Goal: Task Accomplishment & Management: Use online tool/utility

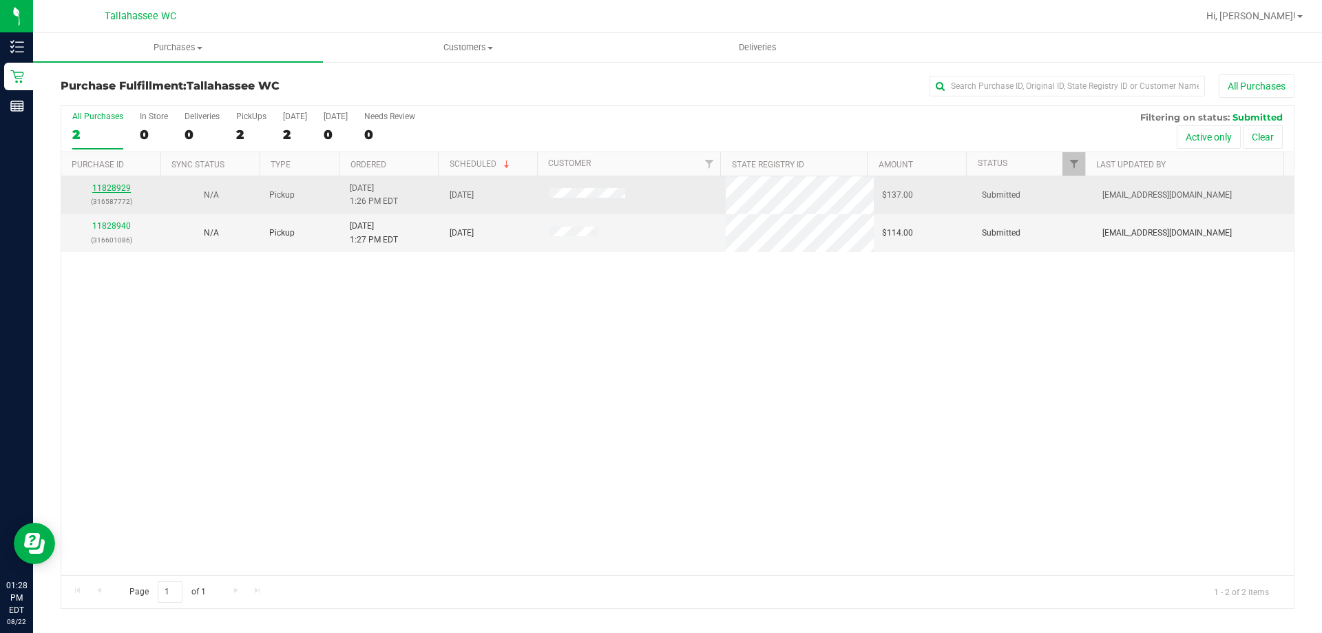
click at [122, 183] on link "11828929" at bounding box center [111, 188] width 39 height 10
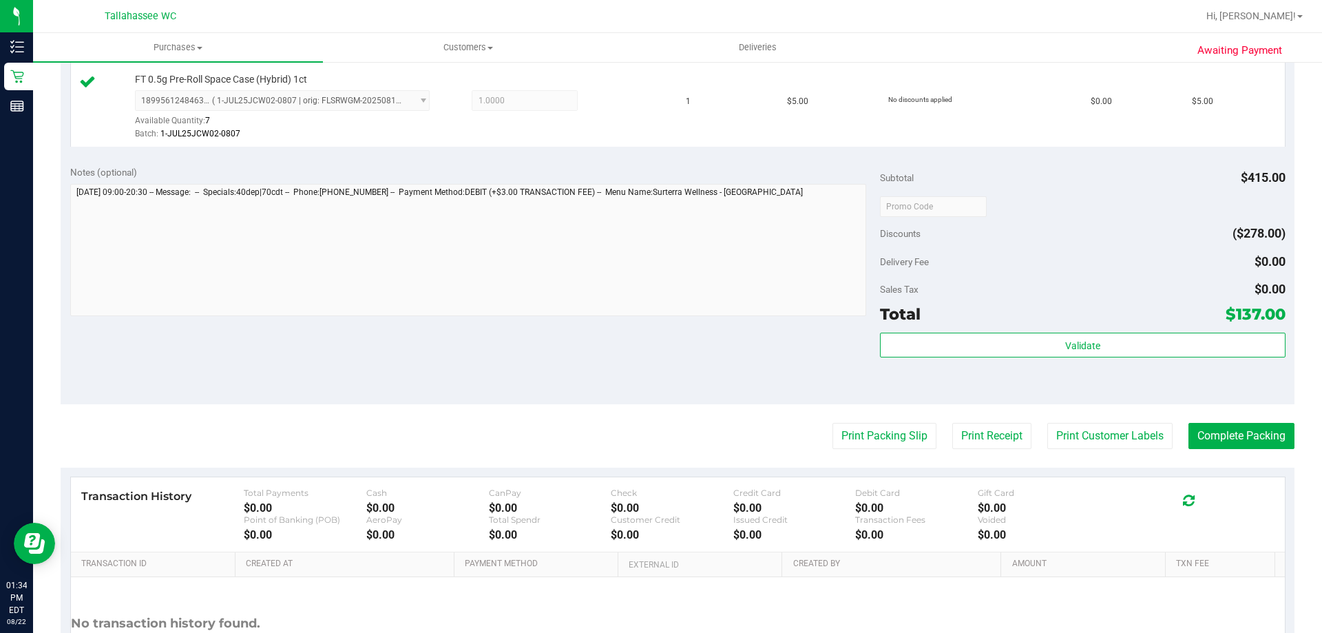
scroll to position [879, 0]
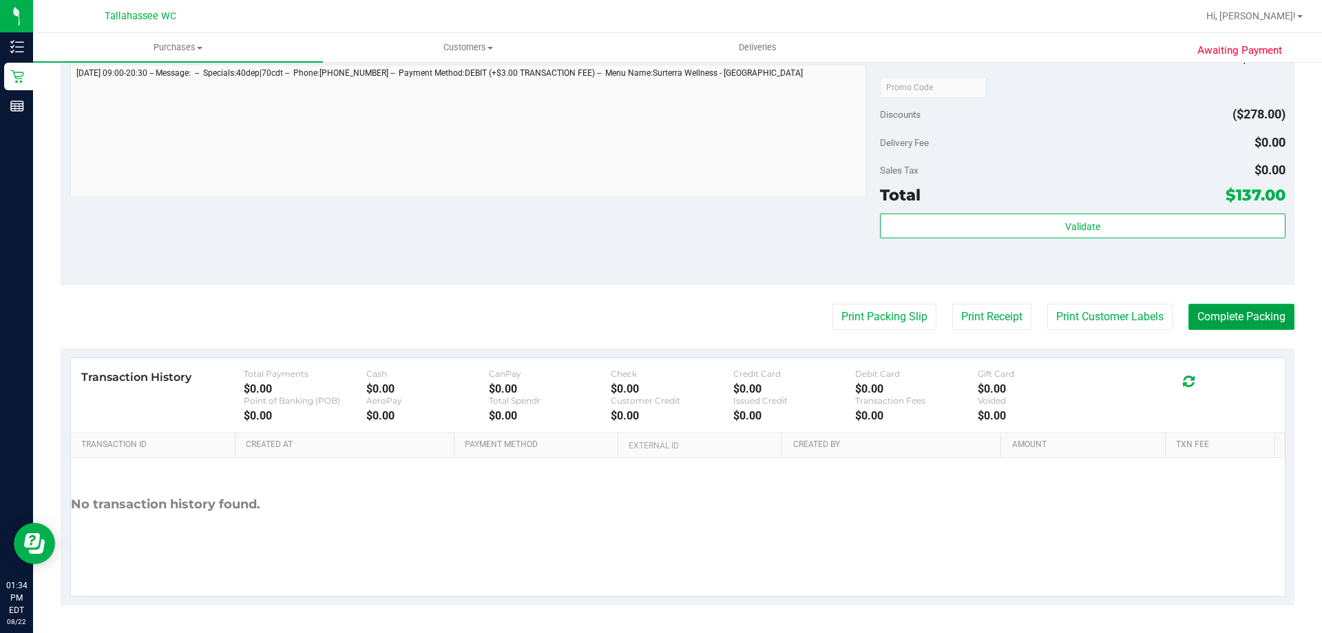
click at [1215, 322] on button "Complete Packing" at bounding box center [1242, 317] width 106 height 26
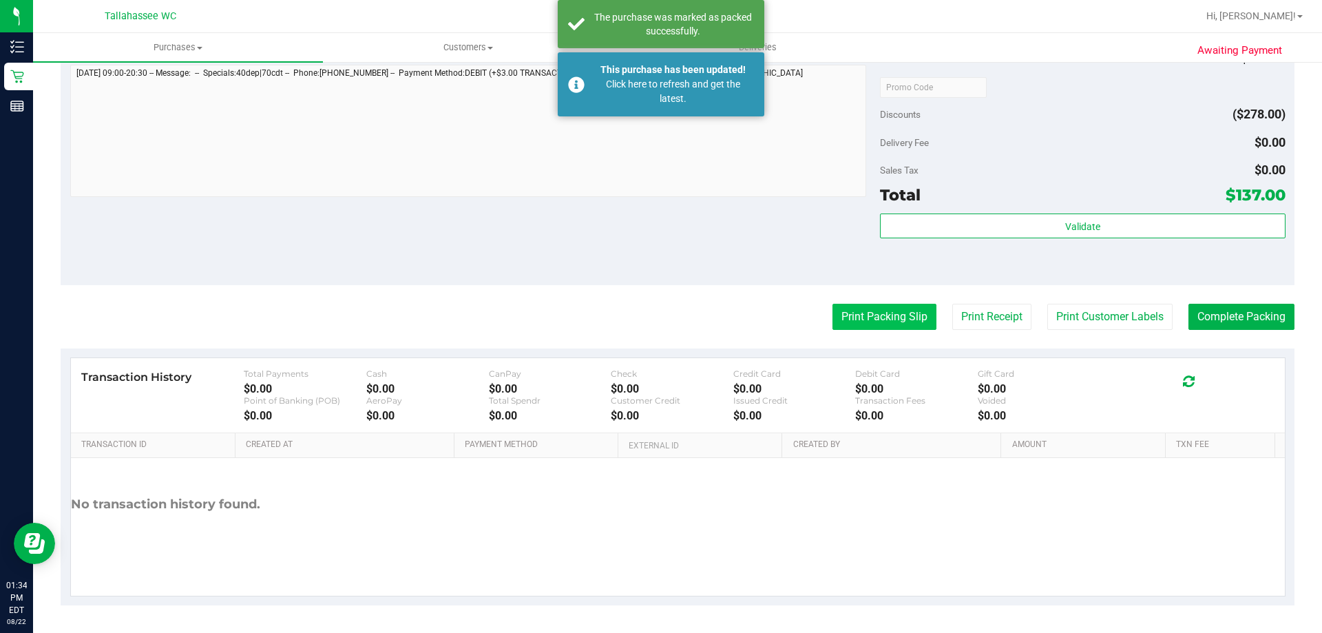
click at [862, 312] on button "Print Packing Slip" at bounding box center [885, 317] width 104 height 26
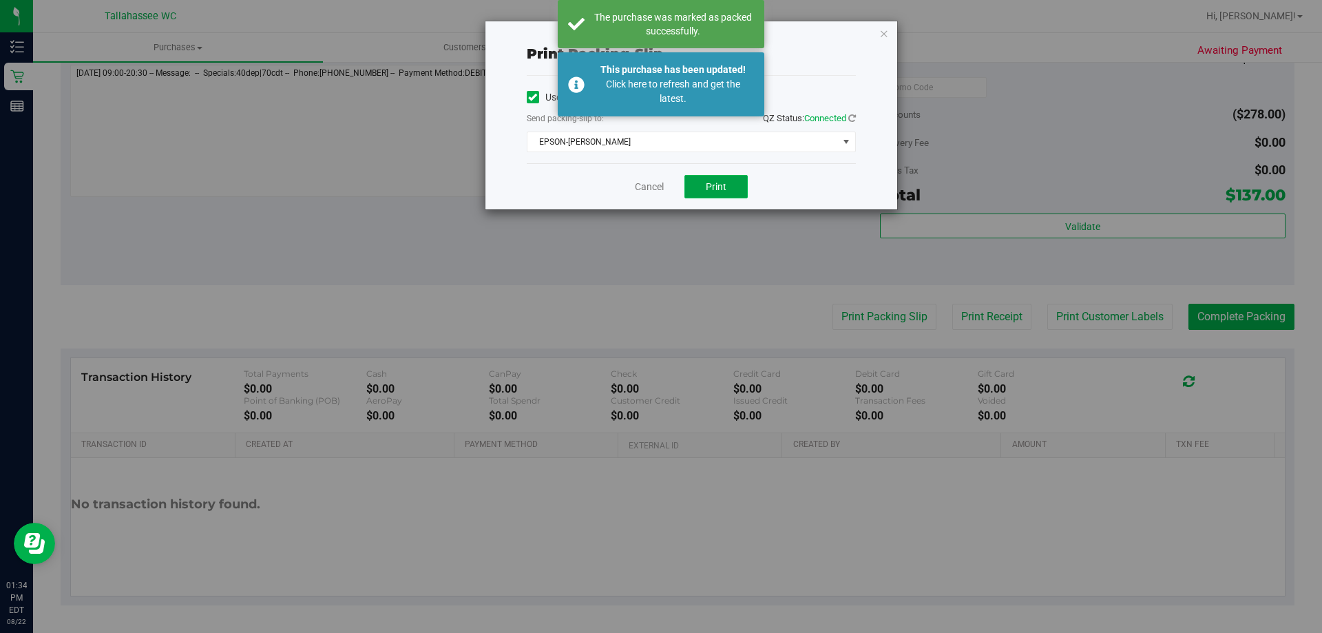
click at [720, 182] on span "Print" at bounding box center [716, 186] width 21 height 11
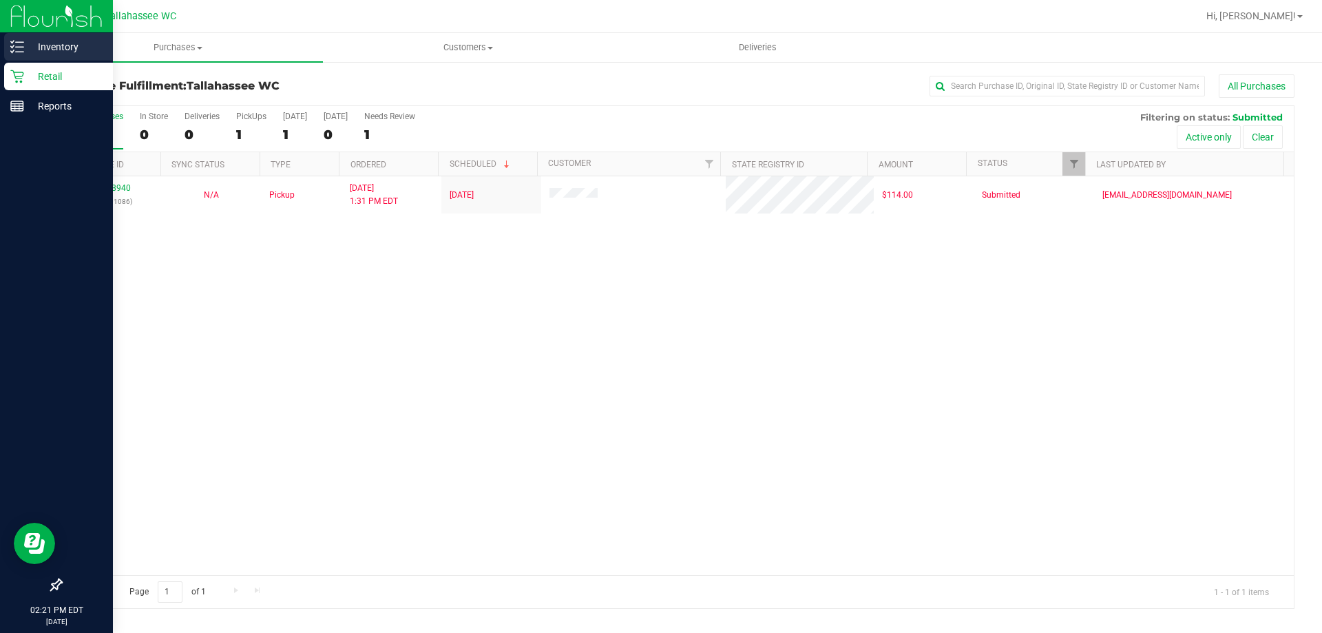
click at [36, 45] on p "Inventory" at bounding box center [65, 47] width 83 height 17
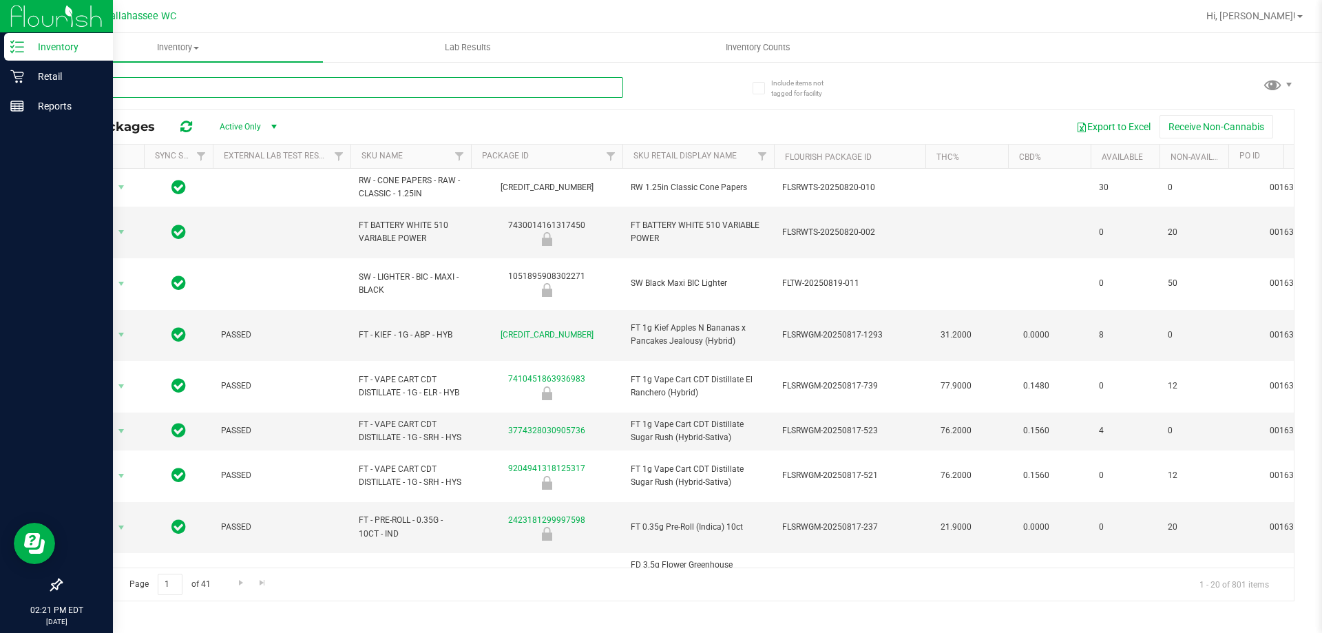
click at [244, 91] on input "text" at bounding box center [342, 87] width 563 height 21
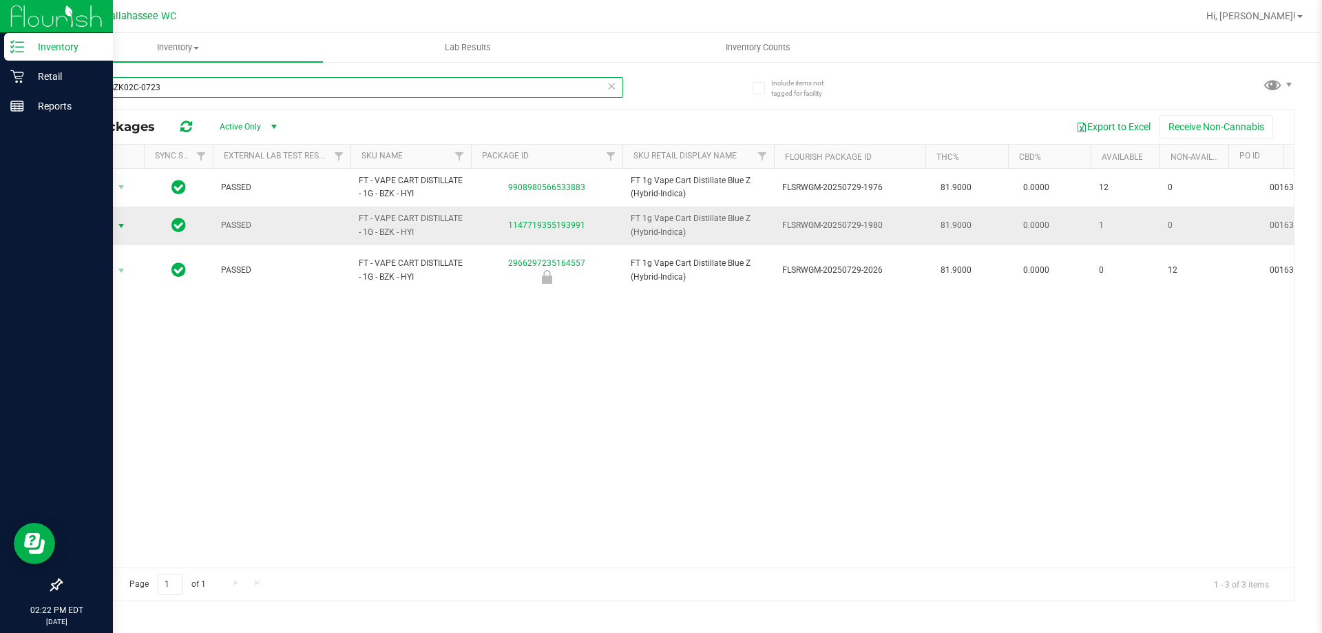
type input "MAR25BZK02C-0723"
click at [113, 231] on span "select" at bounding box center [121, 225] width 17 height 19
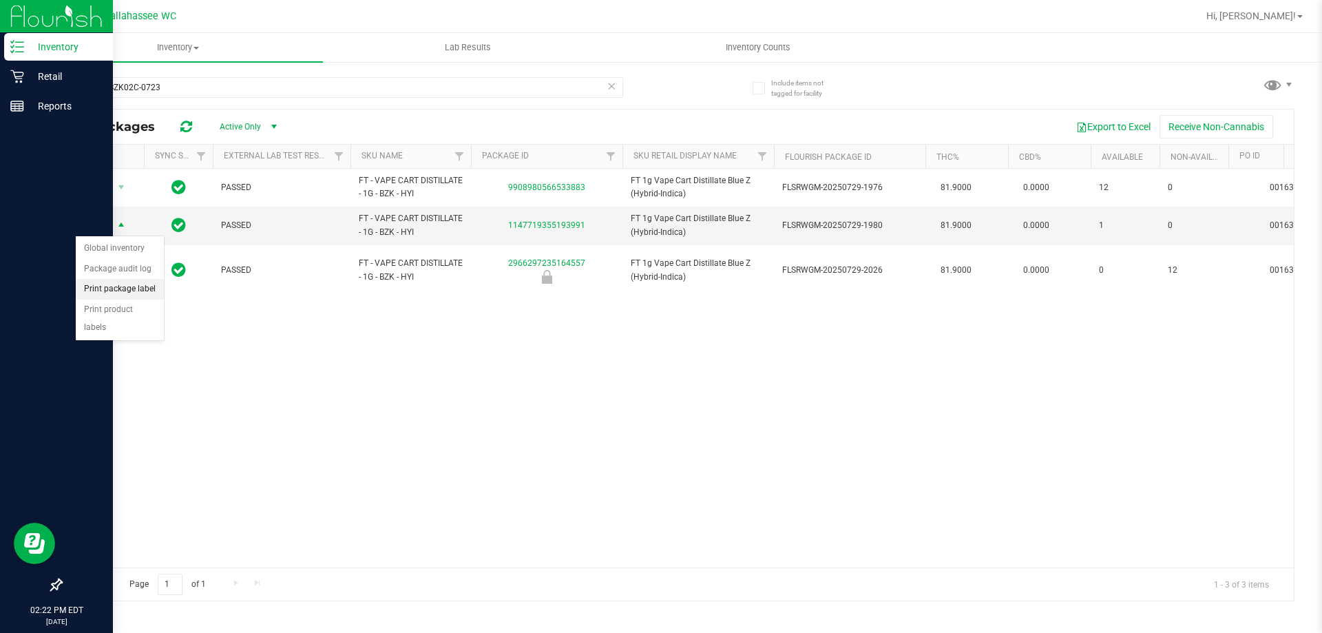
click at [122, 286] on li "Print package label" at bounding box center [120, 289] width 88 height 21
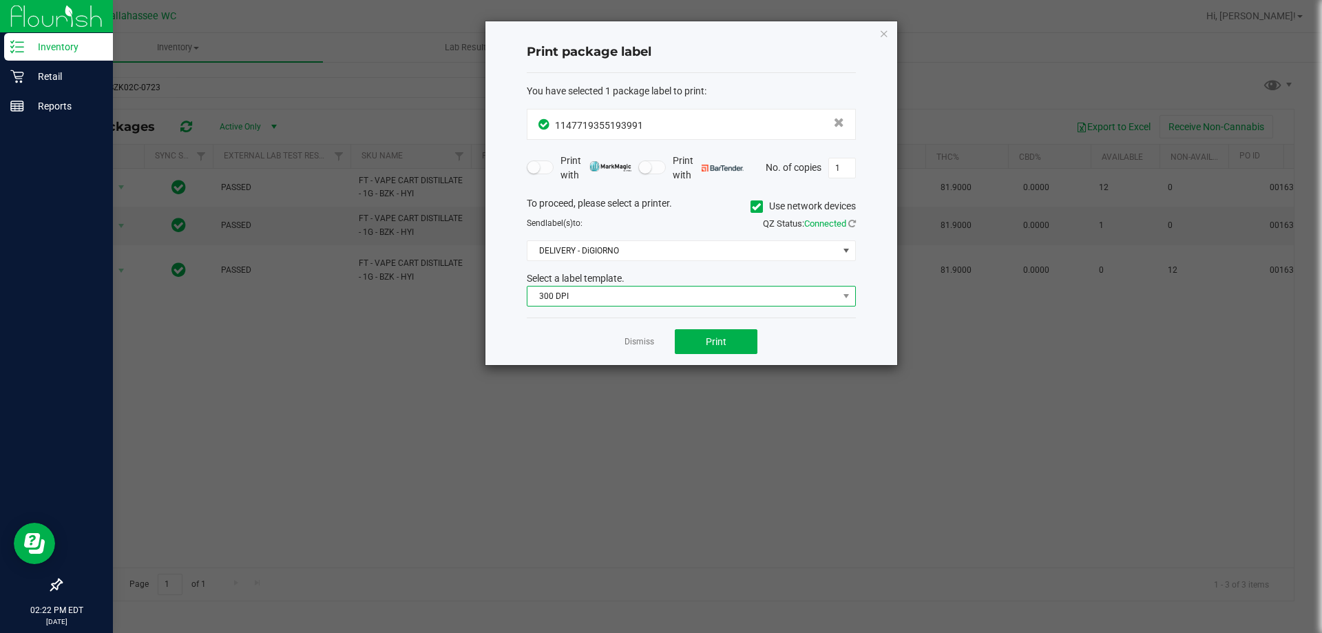
click at [812, 291] on span "300 DPI" at bounding box center [682, 295] width 311 height 19
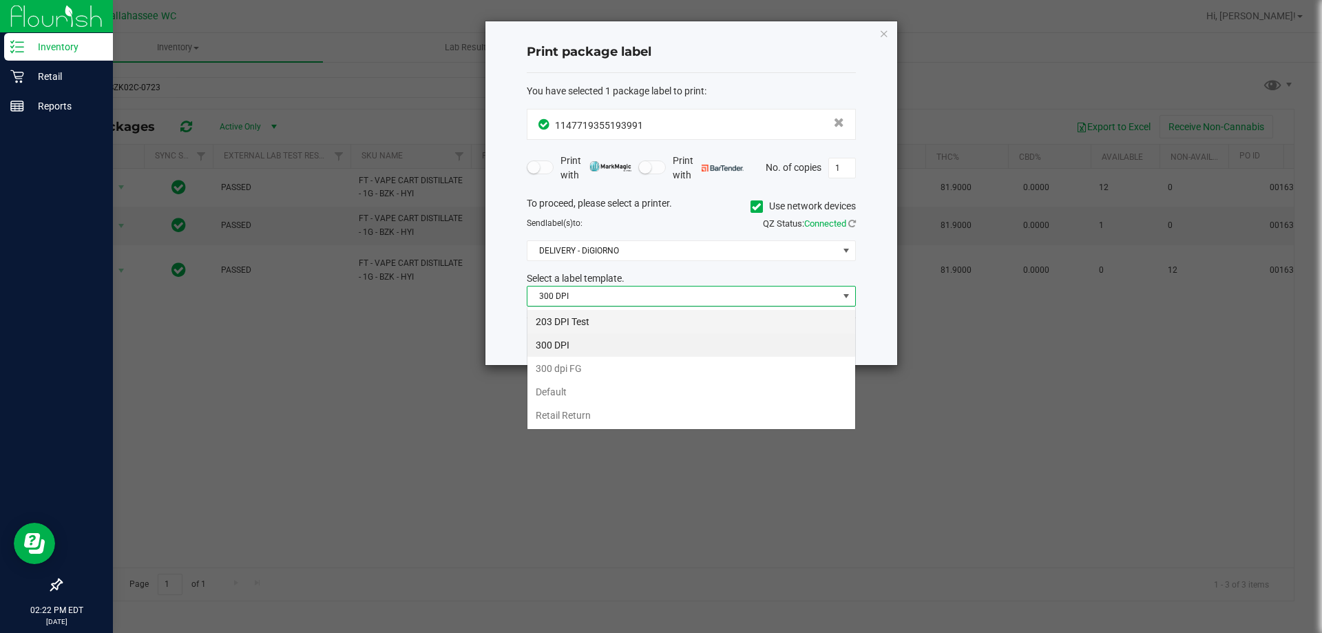
scroll to position [21, 329]
click at [616, 333] on li "300 DPI" at bounding box center [691, 344] width 328 height 23
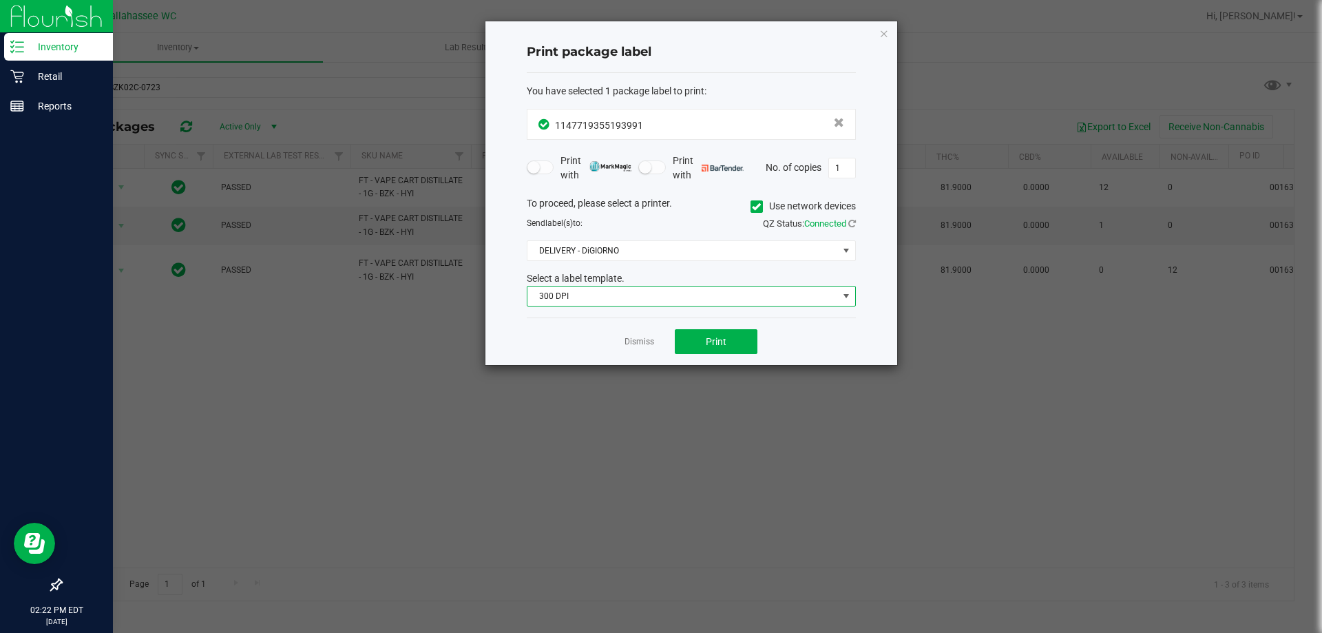
click at [666, 297] on span "300 DPI" at bounding box center [682, 295] width 311 height 19
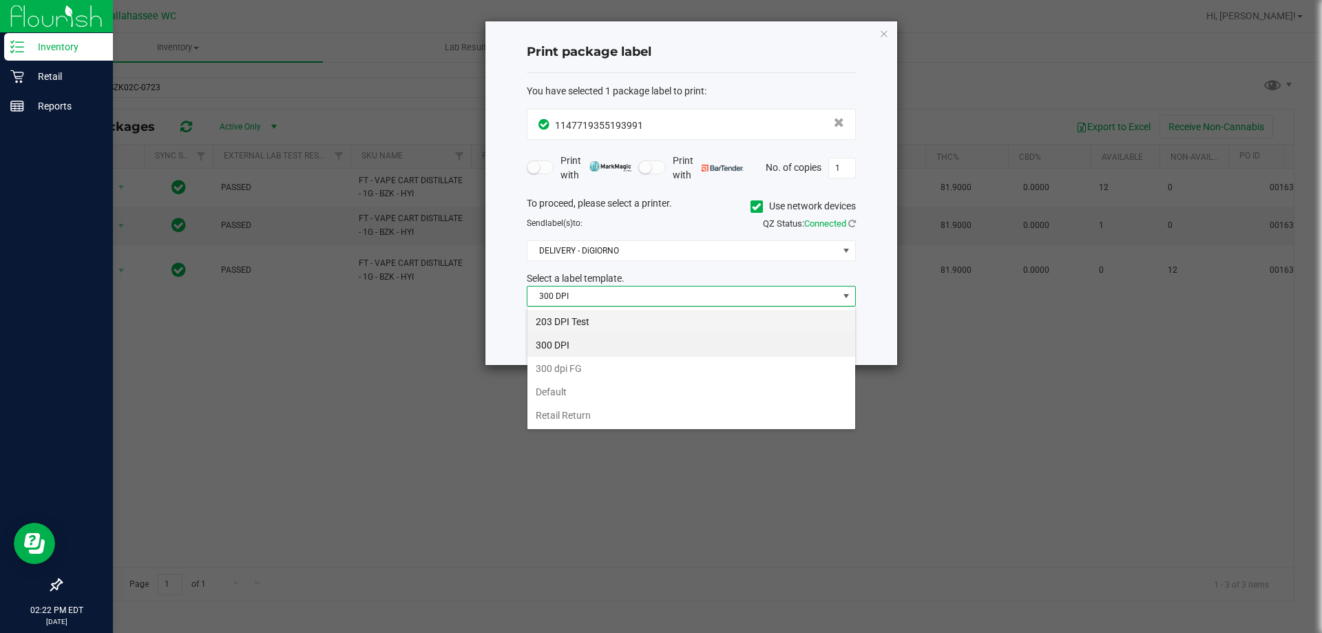
click at [622, 322] on li "203 DPI Test" at bounding box center [691, 321] width 328 height 23
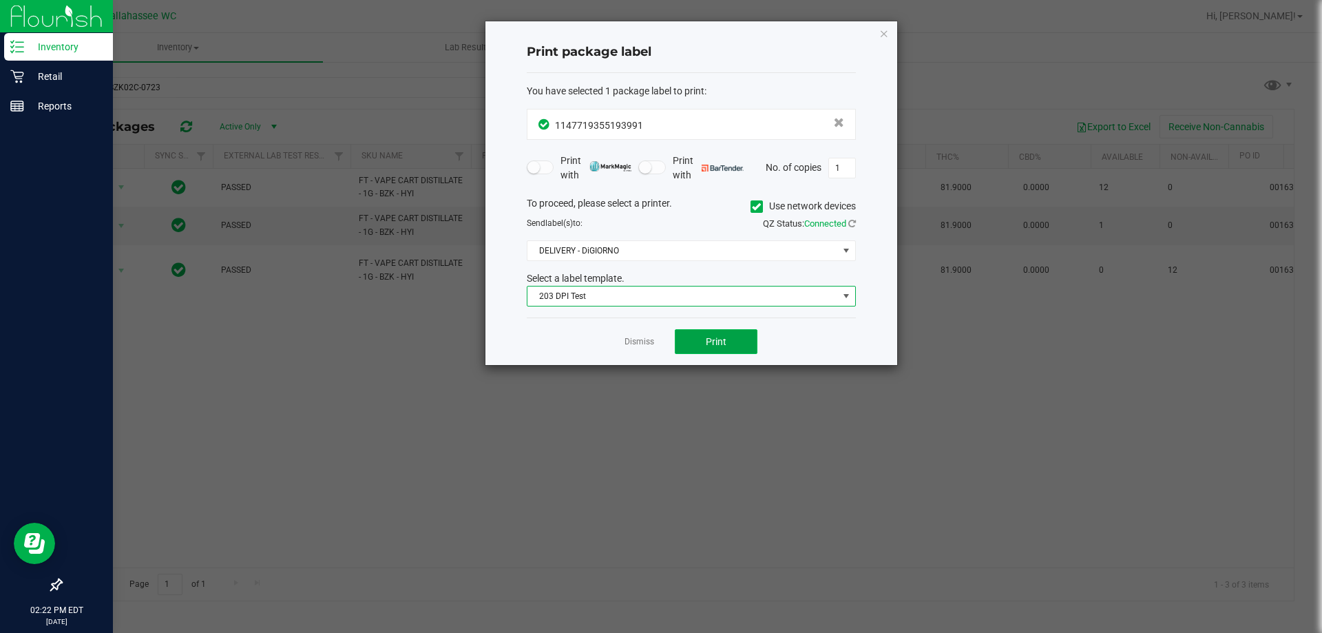
click at [702, 339] on button "Print" at bounding box center [716, 341] width 83 height 25
